Goal: Task Accomplishment & Management: Use online tool/utility

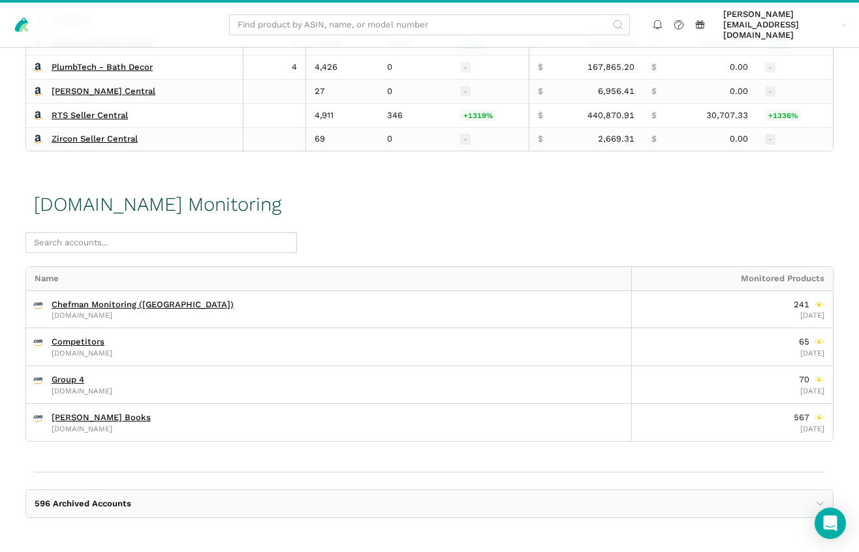
scroll to position [1997, 0]
click at [72, 381] on link "Group 4" at bounding box center [68, 380] width 33 height 10
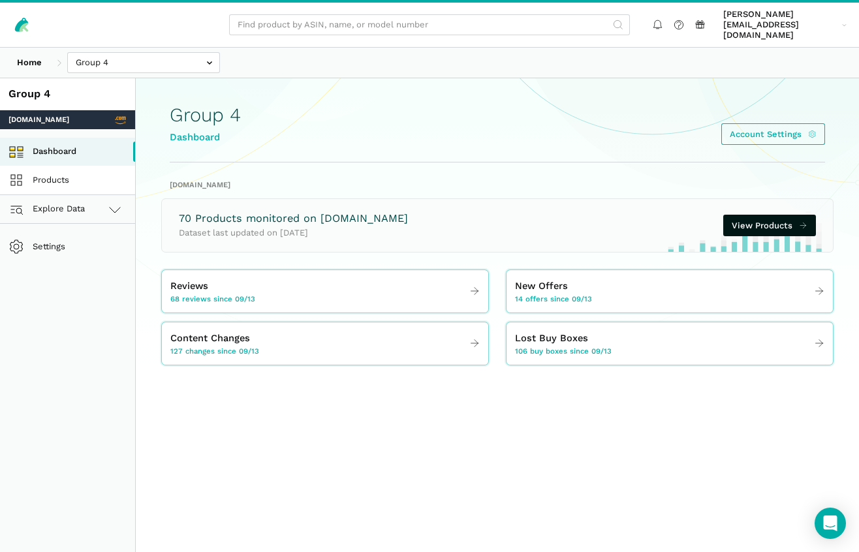
click at [76, 168] on link "Products" at bounding box center [67, 180] width 135 height 29
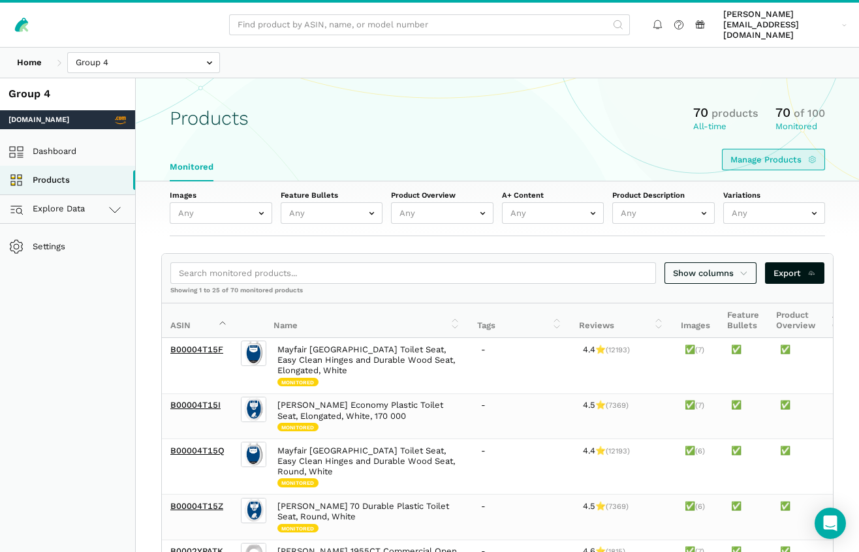
click at [776, 149] on link "Manage Products" at bounding box center [773, 160] width 103 height 22
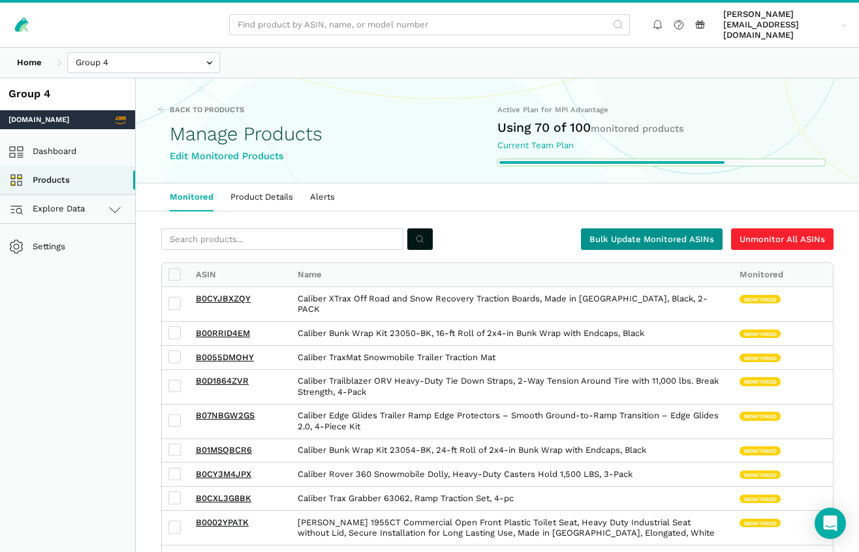
click at [666, 228] on link "Bulk Update Monitored ASINs" at bounding box center [652, 239] width 142 height 22
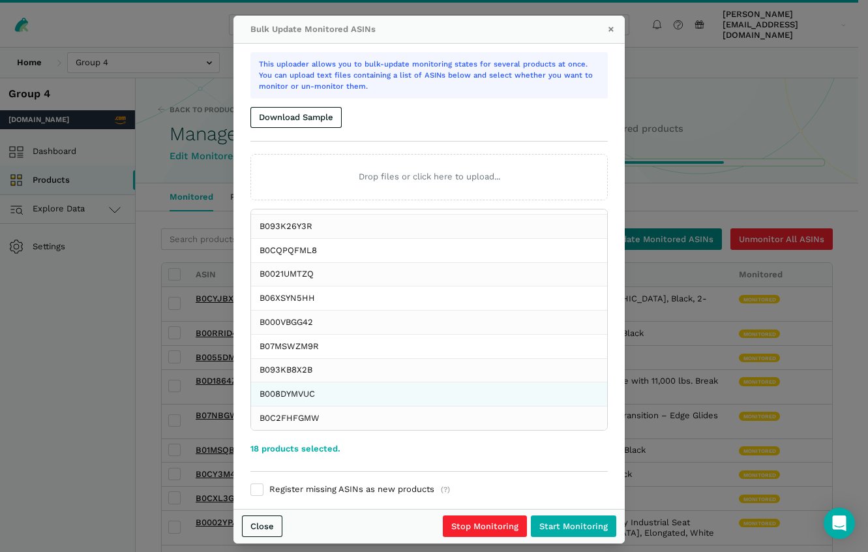
scroll to position [14, 0]
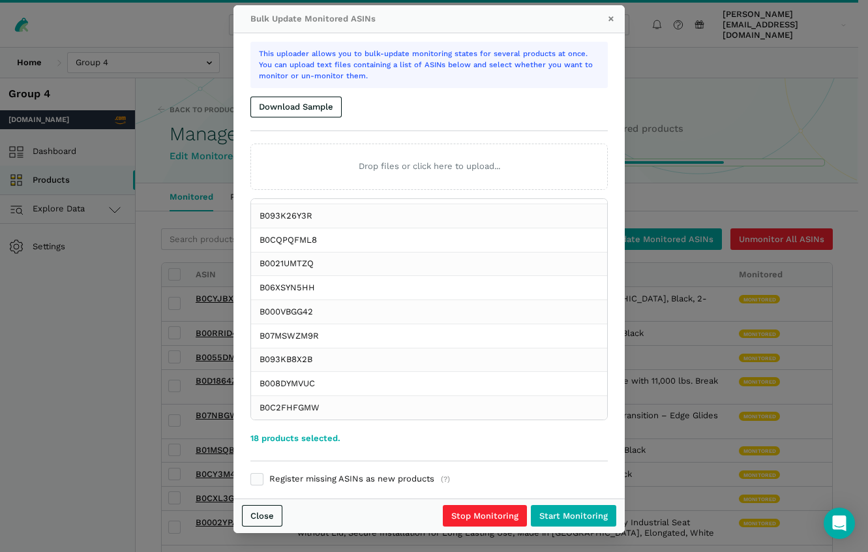
click at [390, 478] on label "Register missing ASINs as new products (?)" at bounding box center [430, 480] width 358 height 12
click at [251, 474] on input "Register missing ASINs as new products (?)" at bounding box center [251, 474] width 1 height 1
checkbox input "true"
click at [549, 512] on input "Start Monitoring" at bounding box center [573, 516] width 85 height 22
